Goal: Feedback & Contribution: Submit feedback/report problem

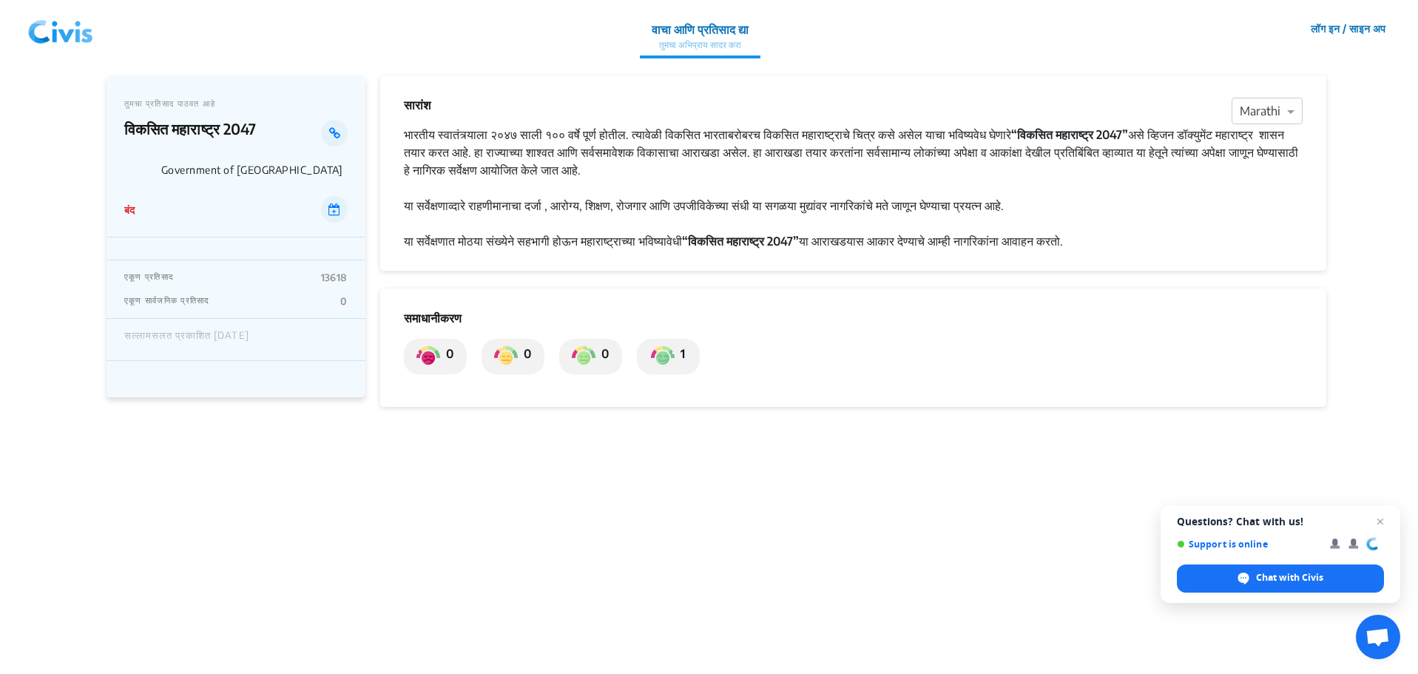
click at [658, 47] on p "तुमचा अभिप्राय सादर करा" at bounding box center [700, 44] width 97 height 13
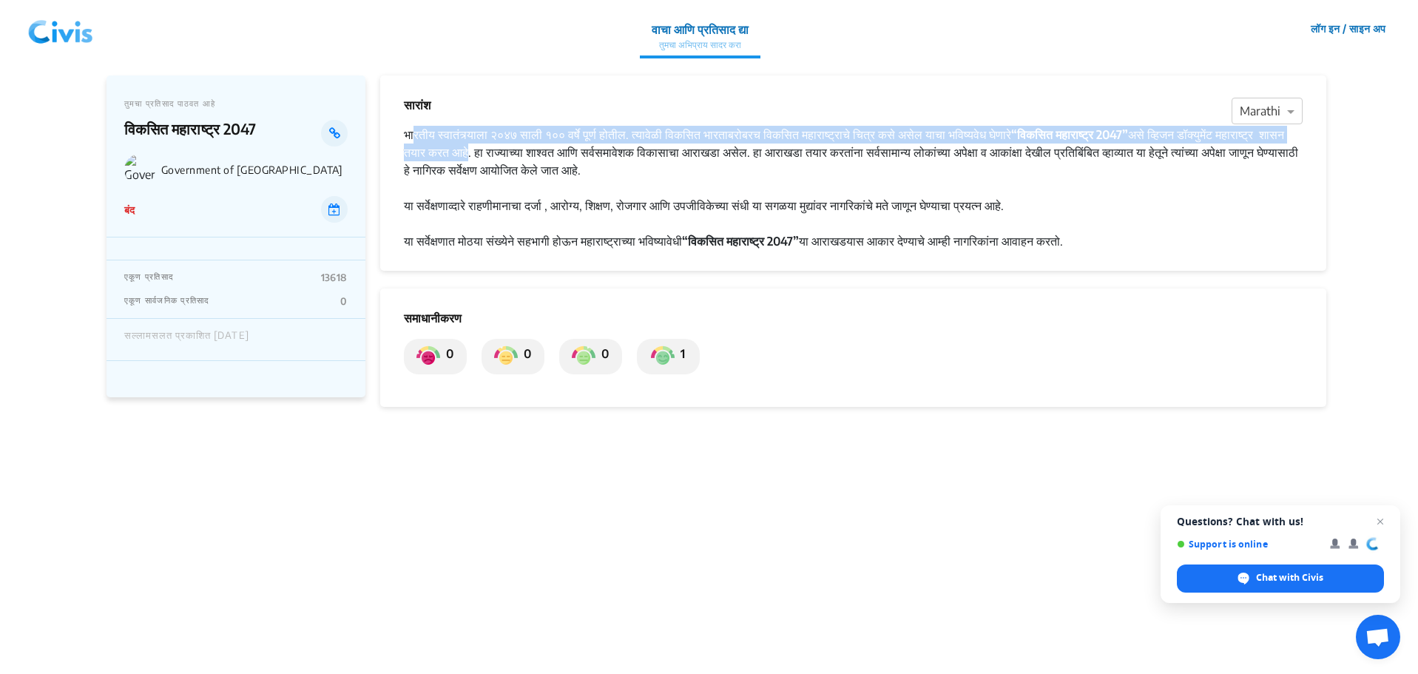
drag, startPoint x: 413, startPoint y: 135, endPoint x: 497, endPoint y: 146, distance: 84.2
click at [530, 149] on div "भारतीय स्वातंत्र्याला २०४७ साली १०० वर्षे पूर्ण होतील. त्यावेळी विकसित भारताबरो…" at bounding box center [853, 152] width 899 height 53
click at [416, 136] on div "भारतीय स्वातंत्र्याला २०४७ साली १०० वर्षे पूर्ण होतील. त्यावेळी विकसित भारताबरो…" at bounding box center [853, 152] width 899 height 53
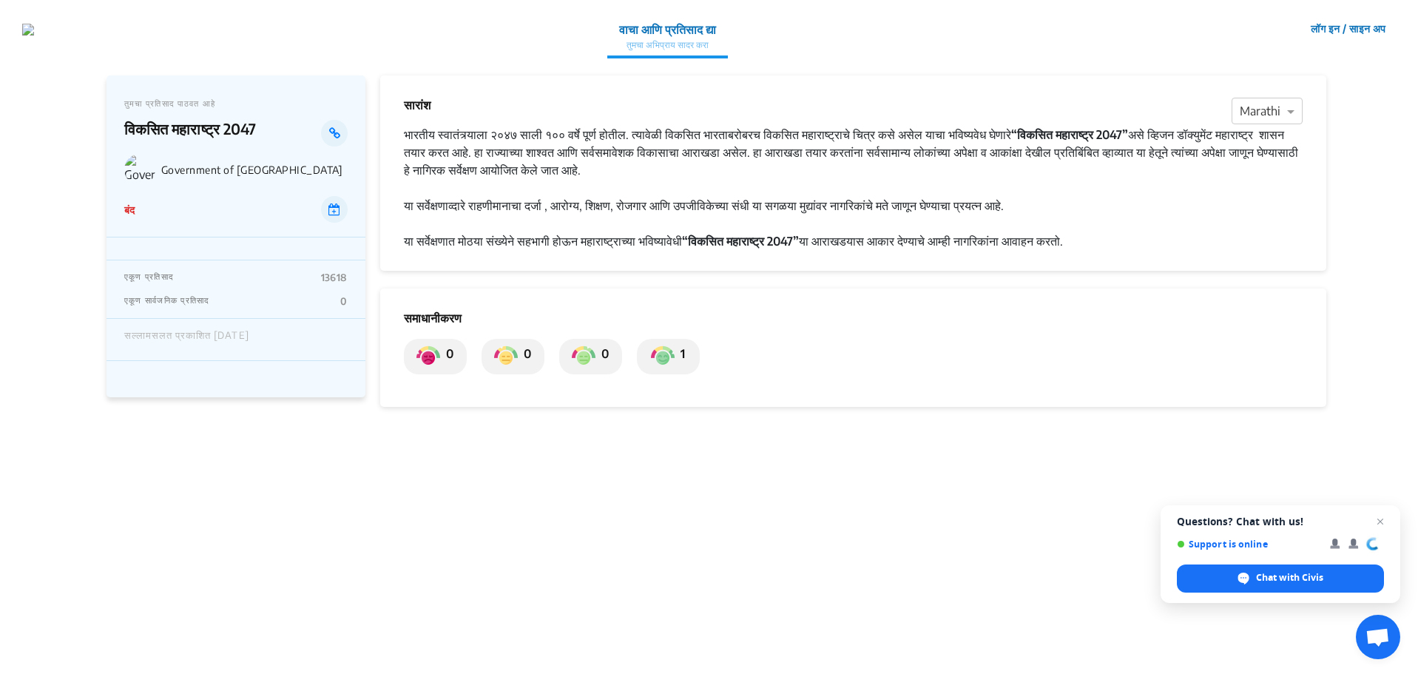
click at [1021, 233] on div "या सर्वेक्षणात मोठया संख्येने सहभागी होऊन महाराष्ट्राच्या भविष्यावेधी “विकसित म…" at bounding box center [853, 241] width 899 height 18
click at [659, 356] on img at bounding box center [663, 357] width 24 height 24
click at [609, 368] on div "0" at bounding box center [590, 356] width 63 height 35
drag, startPoint x: 401, startPoint y: 362, endPoint x: 298, endPoint y: 382, distance: 104.7
click at [400, 362] on div "समाधानीकरण 0 0 0 1" at bounding box center [853, 347] width 946 height 118
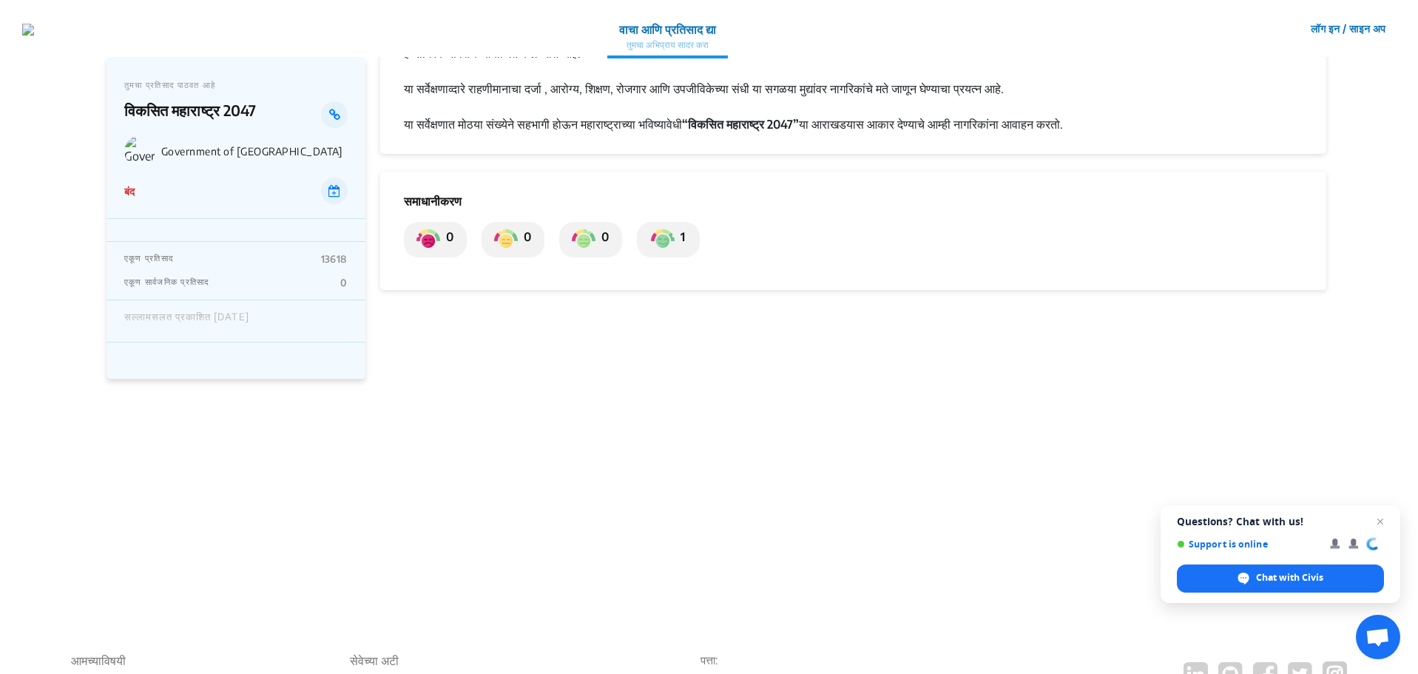
scroll to position [106, 0]
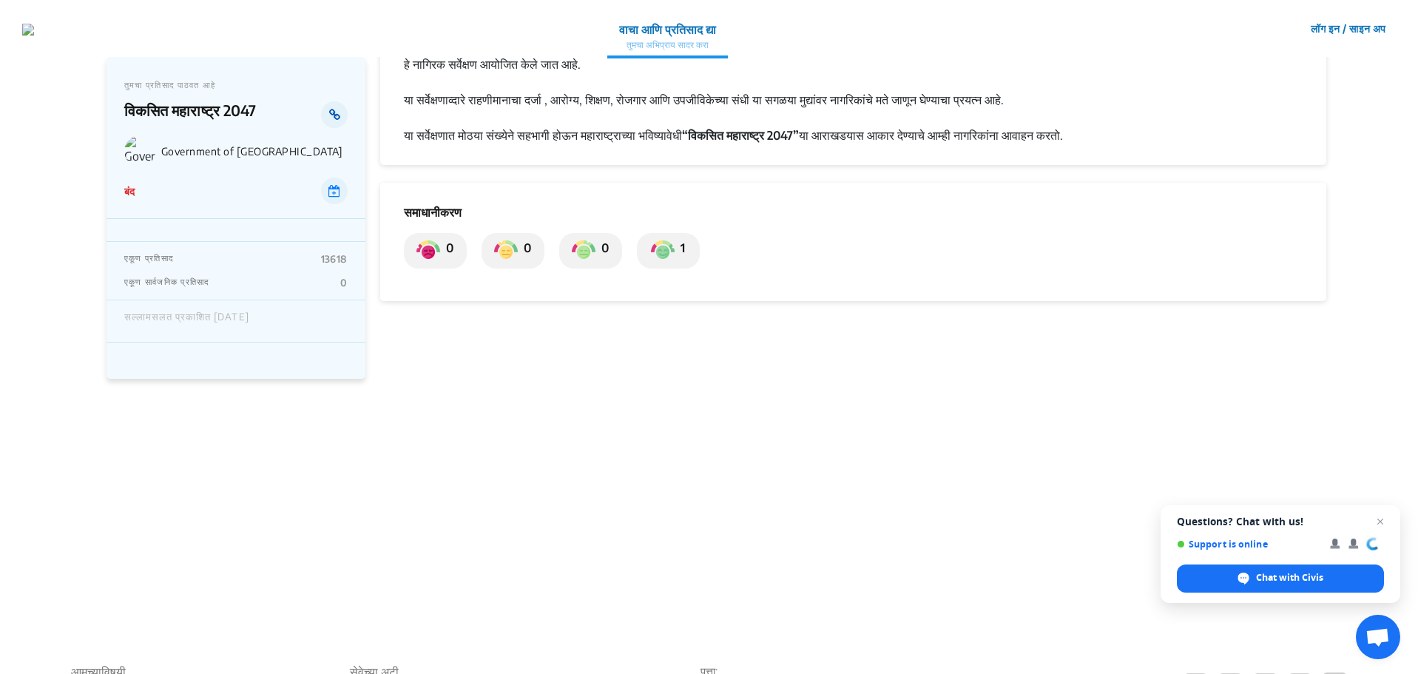
click at [337, 115] on icon at bounding box center [334, 115] width 11 height 12
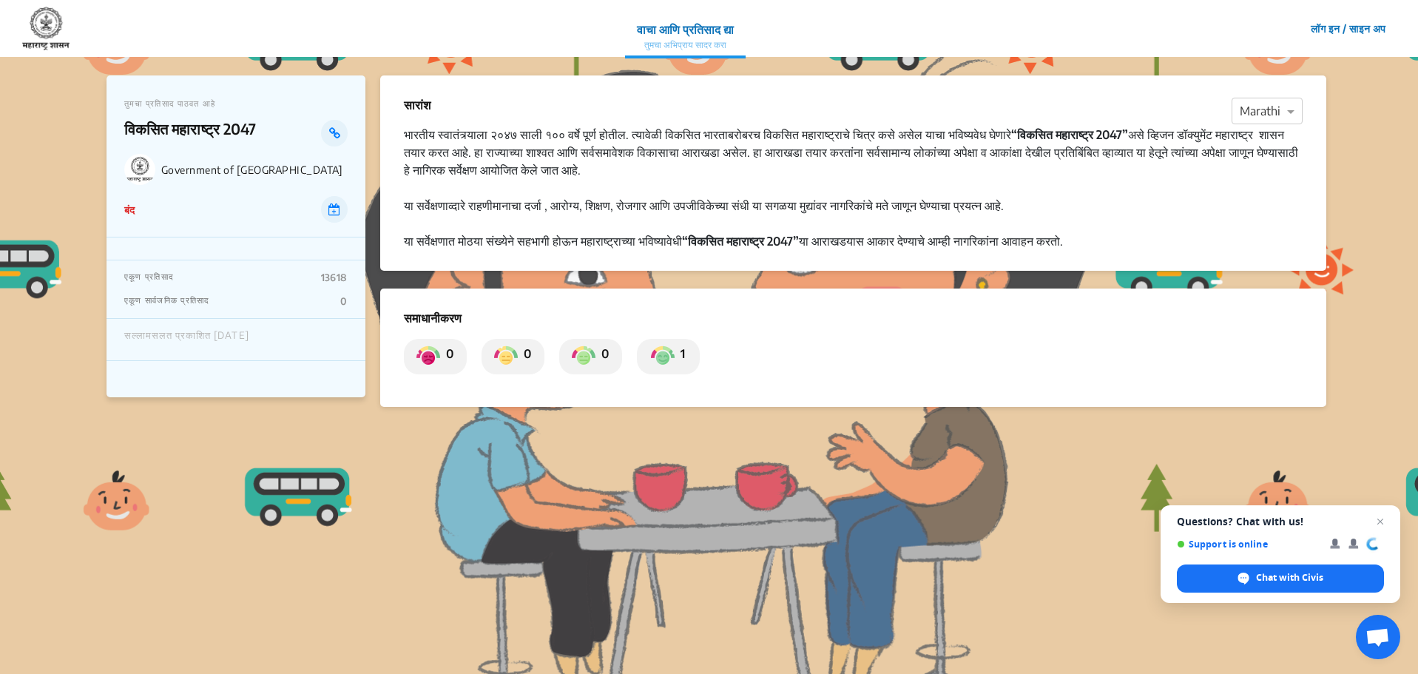
click at [39, 30] on img at bounding box center [45, 29] width 47 height 44
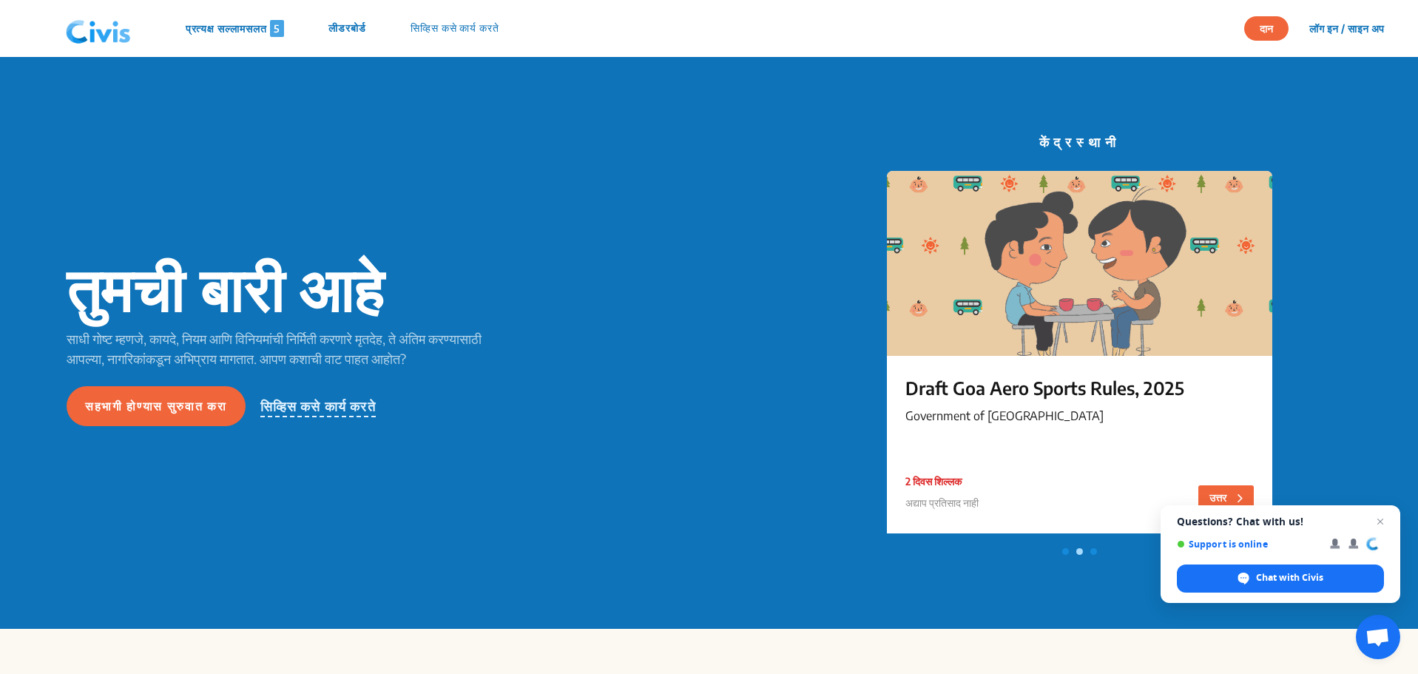
click at [365, 417] on p "सिव्हिस कसे कार्य करते" at bounding box center [317, 406] width 115 height 21
